Goal: Register for event/course

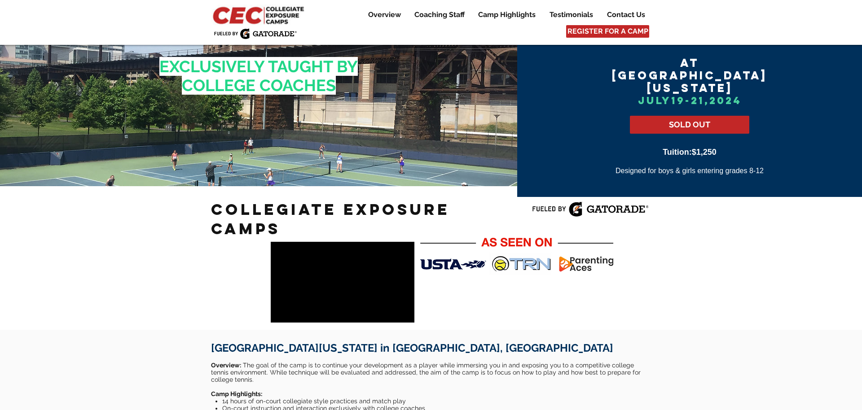
click at [249, 17] on img at bounding box center [259, 14] width 97 height 21
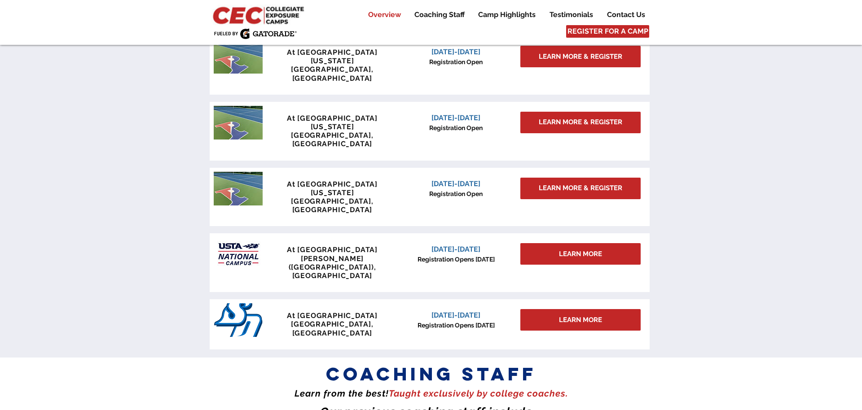
scroll to position [789, 0]
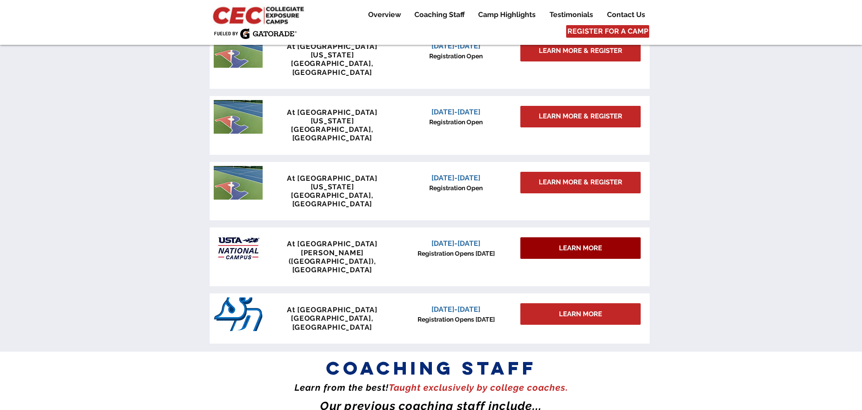
click at [590, 244] on span "LEARN MORE" at bounding box center [580, 248] width 43 height 9
click at [587, 228] on div at bounding box center [430, 257] width 440 height 59
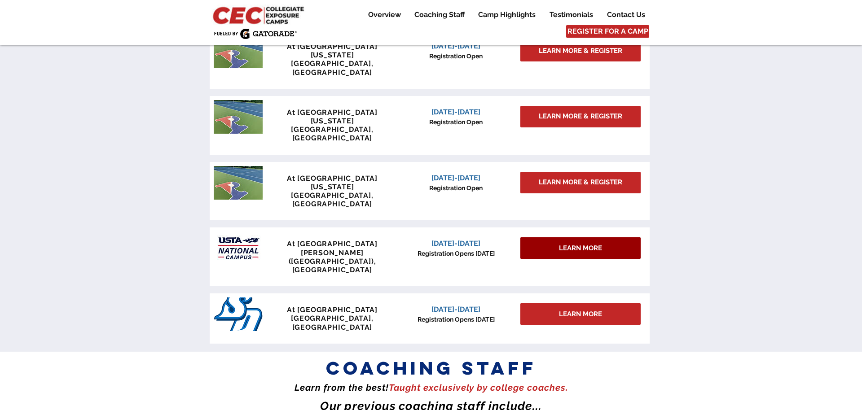
click at [573, 244] on span "LEARN MORE" at bounding box center [580, 248] width 43 height 9
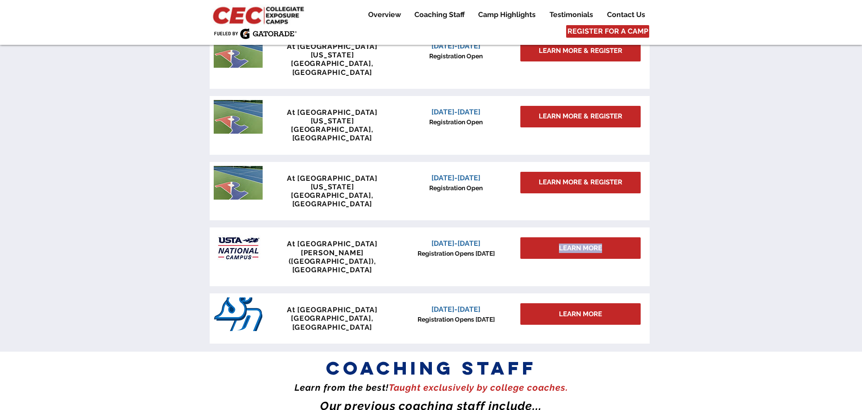
click at [645, 174] on div "At University of Pennsylvania Philadelphia, PA June 27-29, 2025 Registration Op…" at bounding box center [430, 186] width 440 height 321
click at [585, 244] on span "LEARN MORE" at bounding box center [580, 248] width 43 height 9
click at [647, 173] on div "At University of Pennsylvania Philadelphia, PA June 27-29, 2025 Registration Op…" at bounding box center [430, 186] width 440 height 321
click at [582, 244] on span "LEARN MORE" at bounding box center [580, 248] width 43 height 9
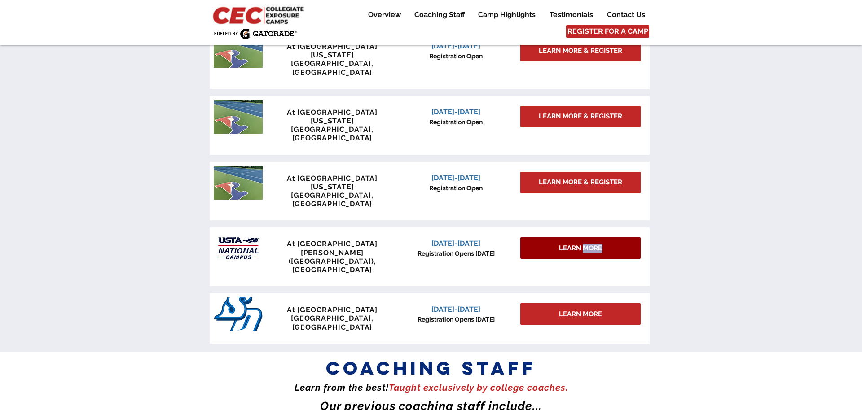
click at [582, 244] on span "LEARN MORE" at bounding box center [580, 248] width 43 height 9
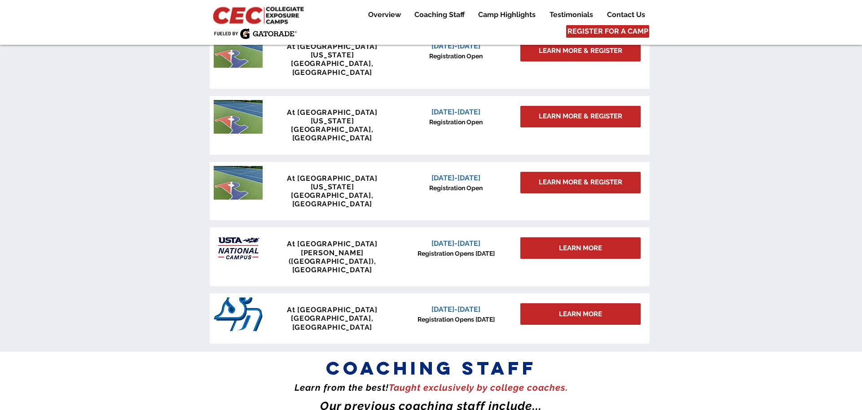
click at [485, 228] on div at bounding box center [430, 257] width 440 height 59
click at [538, 238] on div "LEARN MORE" at bounding box center [581, 249] width 120 height 22
click at [501, 228] on div at bounding box center [430, 257] width 440 height 59
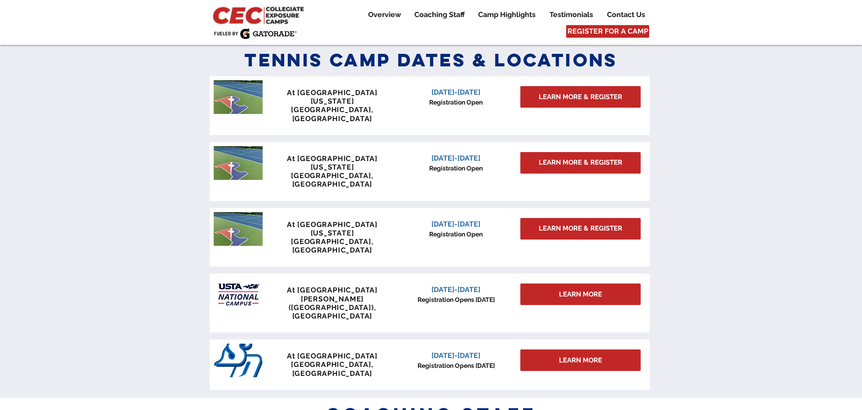
scroll to position [743, 0]
click at [573, 290] on span "LEARN MORE" at bounding box center [580, 294] width 43 height 9
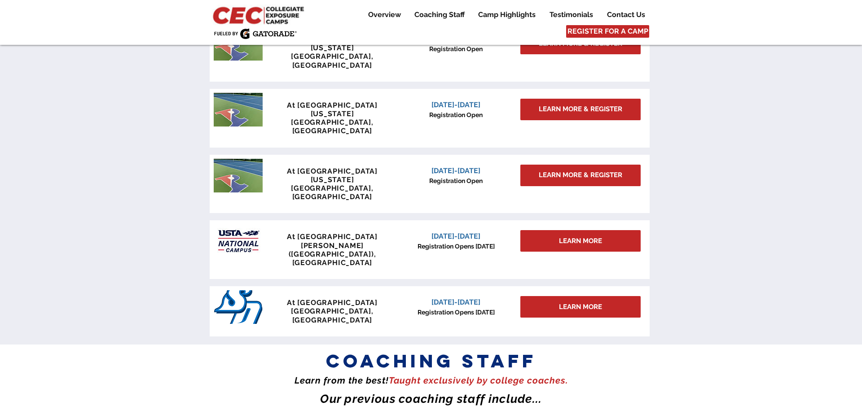
scroll to position [808, 0]
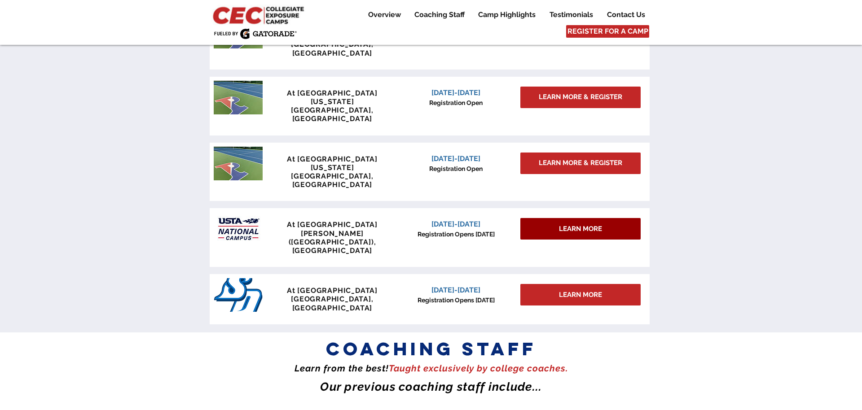
click at [583, 225] on span "LEARN MORE" at bounding box center [580, 229] width 43 height 9
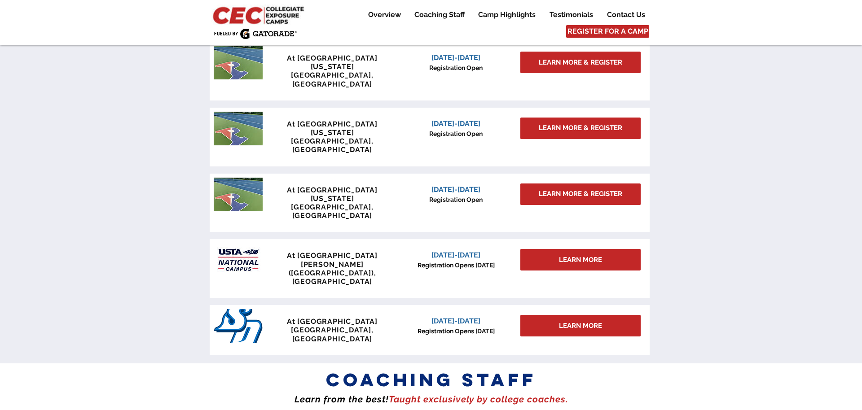
scroll to position [780, 0]
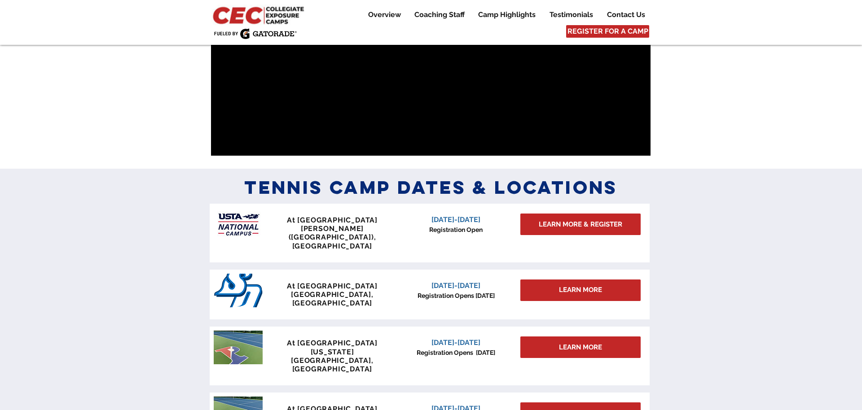
scroll to position [699, 0]
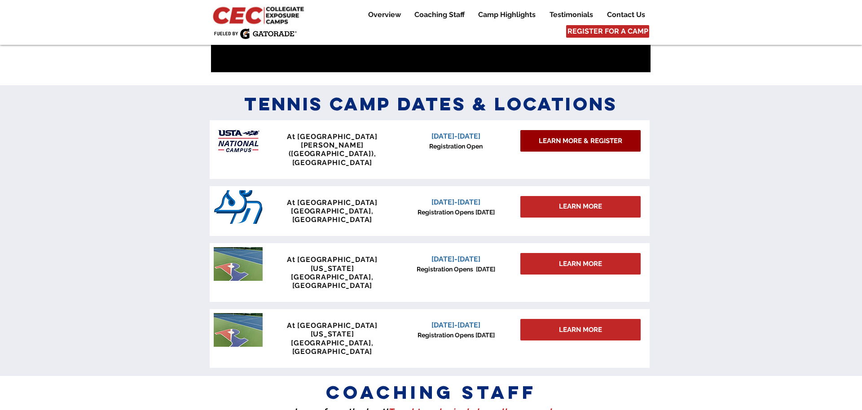
click at [591, 142] on span "LEARN MORE & REGISTER" at bounding box center [581, 141] width 84 height 9
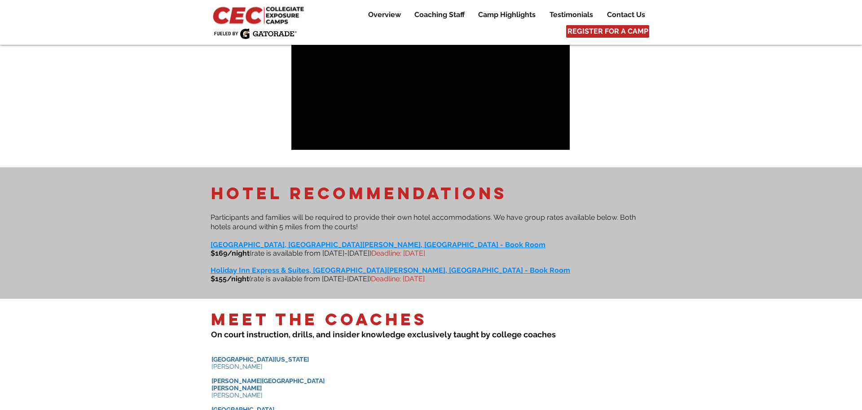
scroll to position [603, 0]
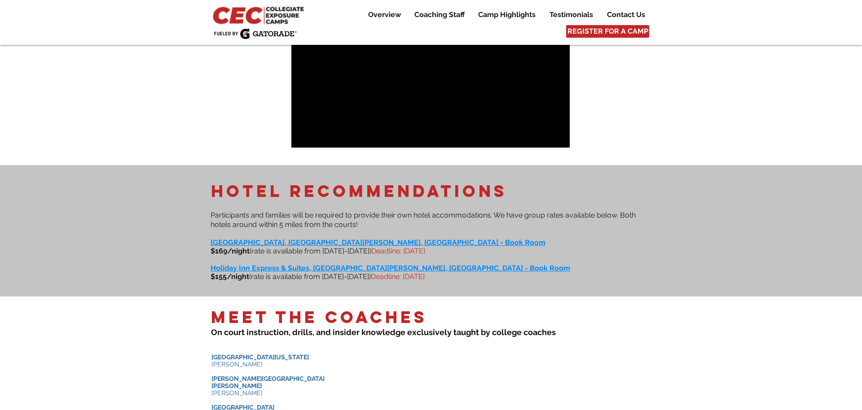
drag, startPoint x: 481, startPoint y: 241, endPoint x: 273, endPoint y: 279, distance: 211.9
click at [273, 279] on div "hotel recommendations ​​ ​ Participants and families will be required to provid…" at bounding box center [431, 230] width 862 height 131
click at [558, 282] on div at bounding box center [431, 230] width 862 height 131
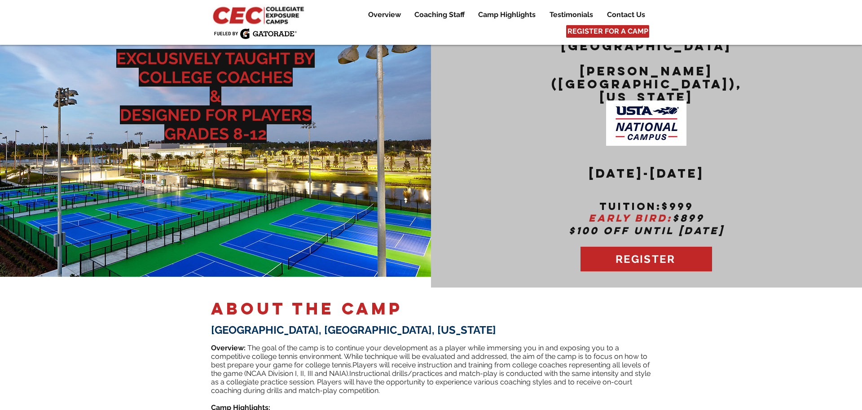
scroll to position [0, 0]
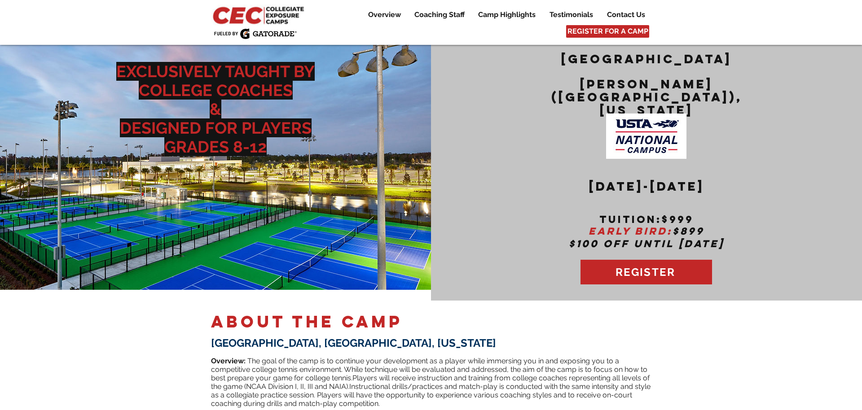
click at [285, 23] on img at bounding box center [259, 14] width 97 height 21
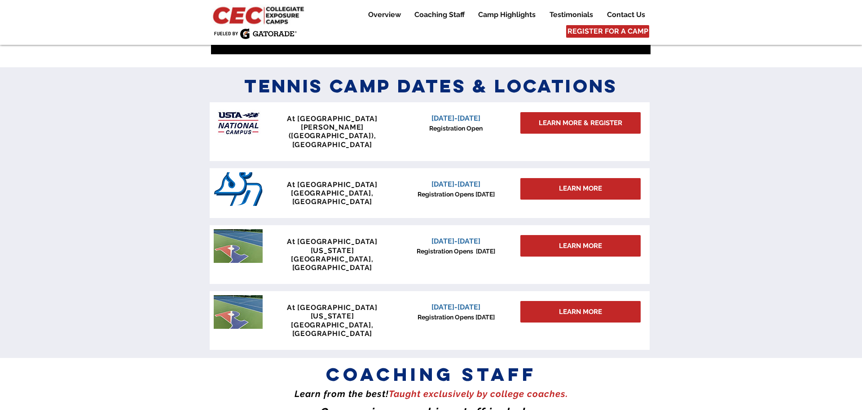
scroll to position [702, 0]
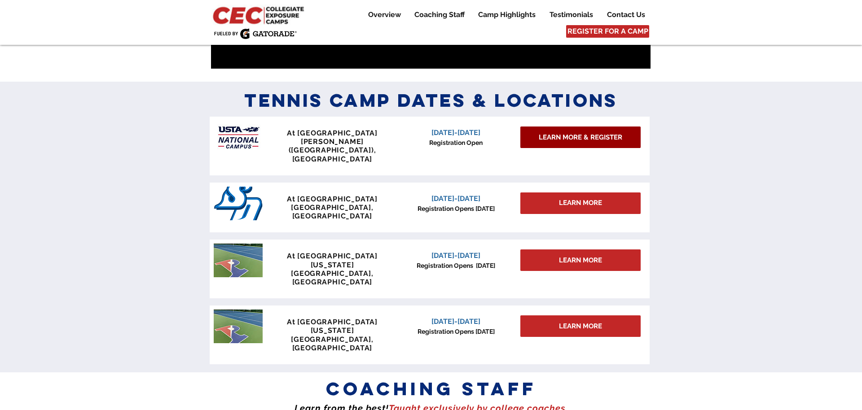
click at [569, 135] on span "LEARN MORE & REGISTER" at bounding box center [581, 137] width 84 height 9
